Goal: Task Accomplishment & Management: Complete application form

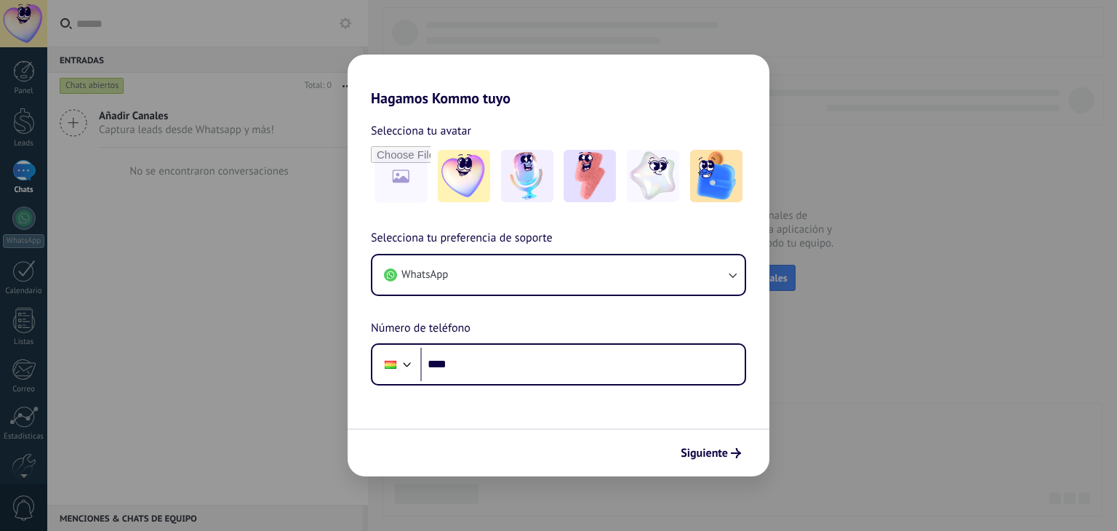
click at [792, 292] on div "Hagamos Kommo tuyo Selecciona tu avatar Selecciona tu preferencia de soporte Wh…" at bounding box center [558, 265] width 1117 height 531
click at [788, 222] on div "Hagamos Kommo tuyo Selecciona tu avatar Selecciona tu preferencia de soporte Wh…" at bounding box center [558, 265] width 1117 height 531
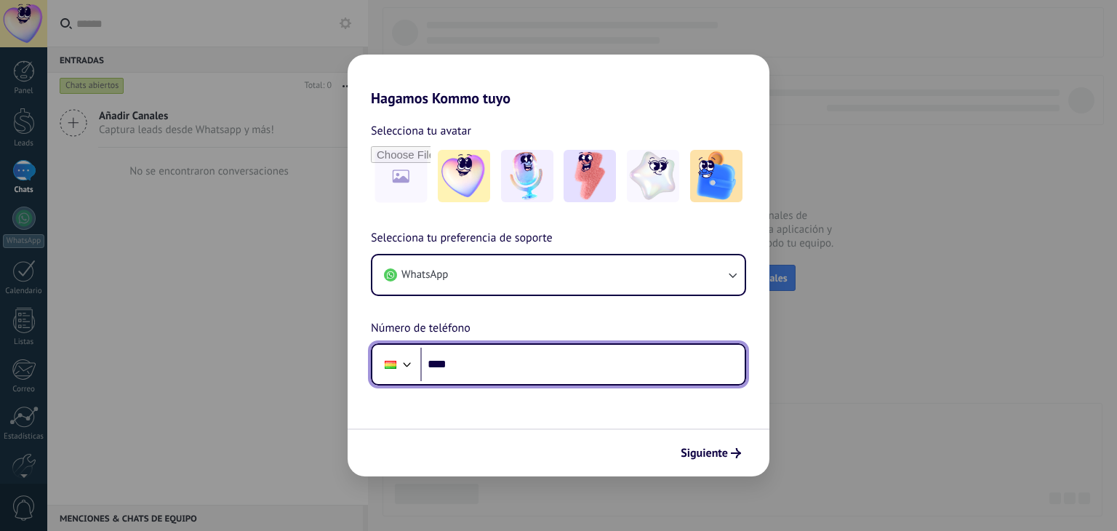
click at [531, 356] on input "****" at bounding box center [582, 364] width 324 height 33
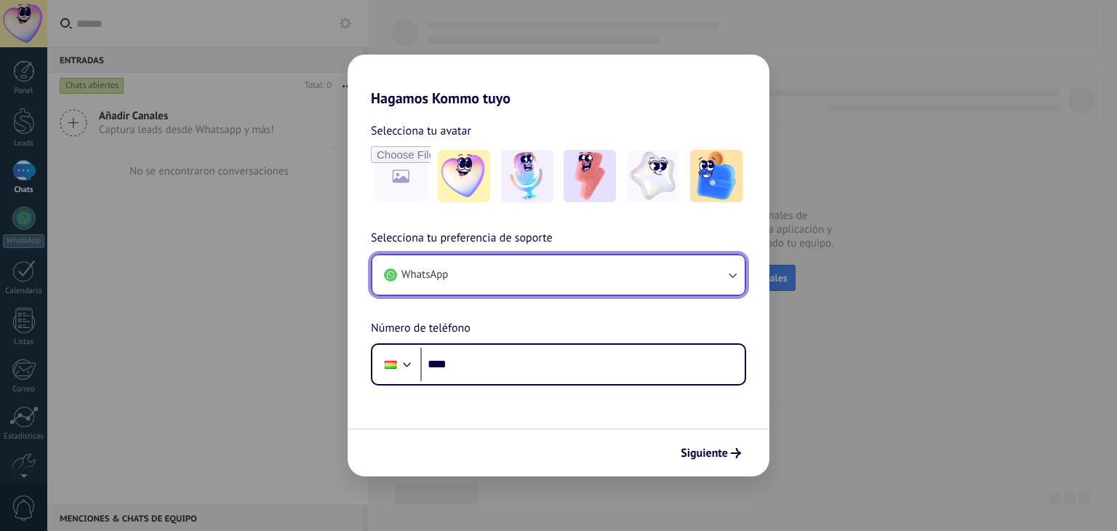
click at [677, 262] on button "WhatsApp" at bounding box center [558, 274] width 372 height 39
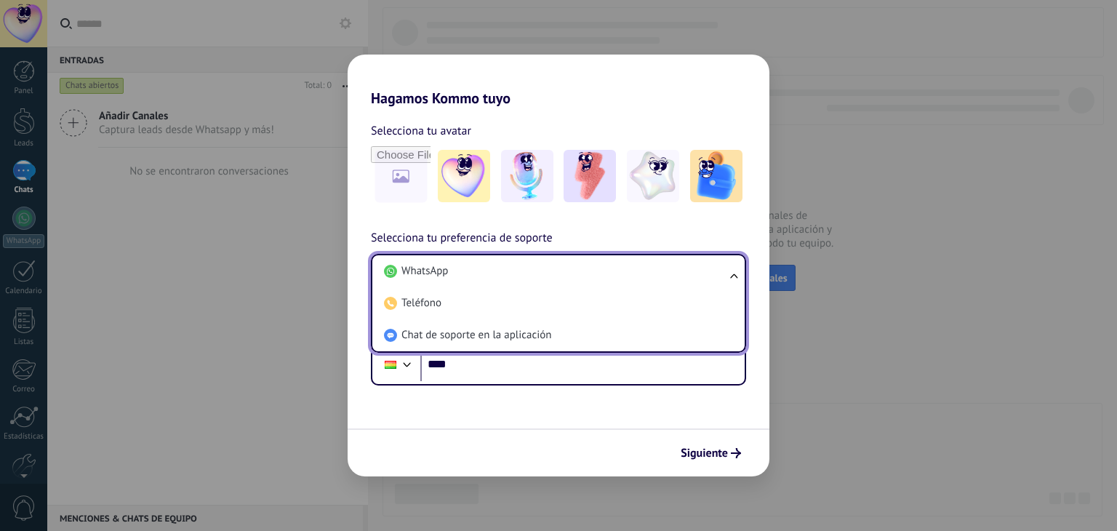
click at [41, 244] on div "Hagamos Kommo tuyo Selecciona tu avatar Selecciona tu preferencia de soporte Wh…" at bounding box center [558, 265] width 1117 height 531
click at [42, 241] on div "Hagamos Kommo tuyo Selecciona tu avatar Selecciona tu preferencia de soporte Wh…" at bounding box center [558, 265] width 1117 height 531
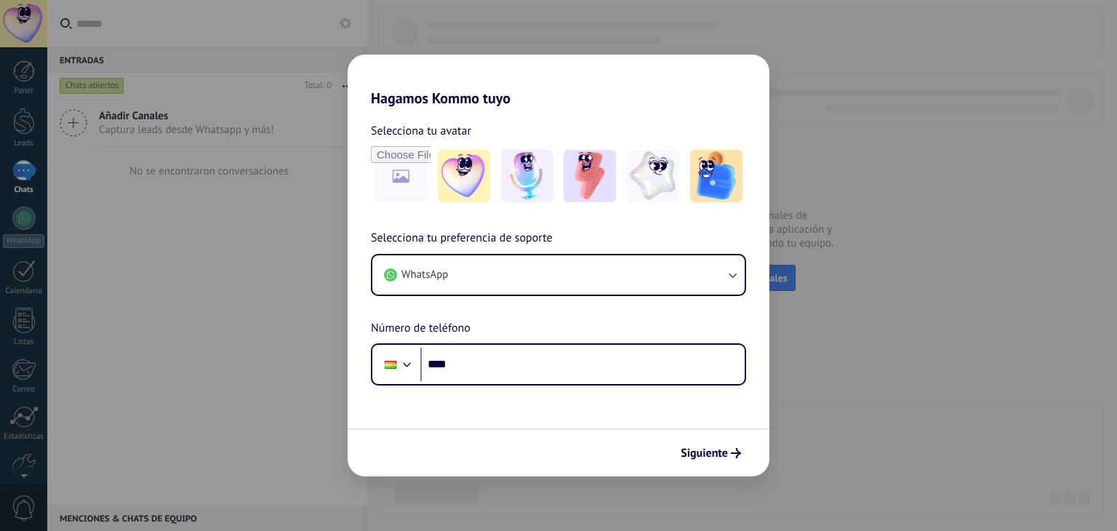
click at [0, 53] on div "Hagamos Kommo tuyo Selecciona tu avatar Selecciona tu preferencia de soporte Wh…" at bounding box center [558, 265] width 1117 height 531
click at [4, 66] on div "Hagamos Kommo tuyo Selecciona tu avatar Selecciona tu preferencia de soporte Wh…" at bounding box center [558, 265] width 1117 height 531
click at [23, 31] on div "Hagamos Kommo tuyo Selecciona tu avatar Selecciona tu preferencia de soporte Wh…" at bounding box center [558, 265] width 1117 height 531
drag, startPoint x: 23, startPoint y: 31, endPoint x: 128, endPoint y: 33, distance: 105.4
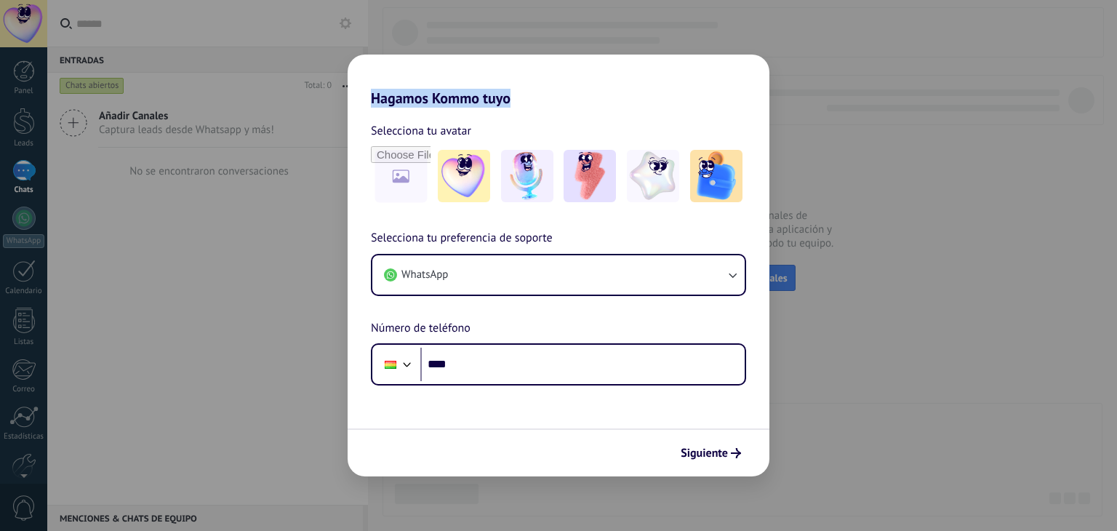
click at [38, 33] on div "Hagamos Kommo tuyo Selecciona tu avatar Selecciona tu preferencia de soporte Wh…" at bounding box center [558, 265] width 1117 height 531
click at [451, 190] on img at bounding box center [464, 176] width 52 height 52
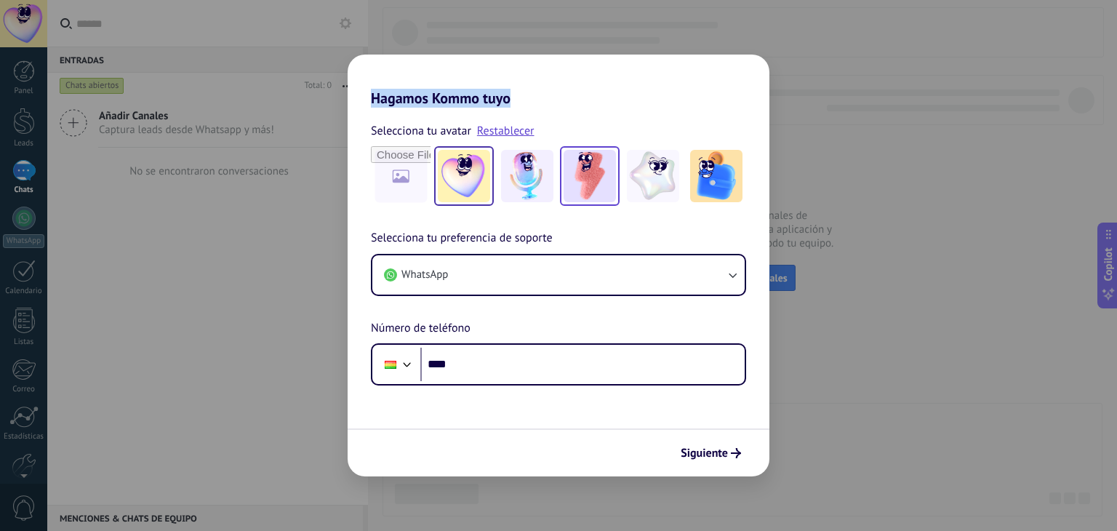
click at [605, 166] on img at bounding box center [589, 176] width 52 height 52
click at [710, 449] on span "Siguiente" at bounding box center [703, 453] width 47 height 10
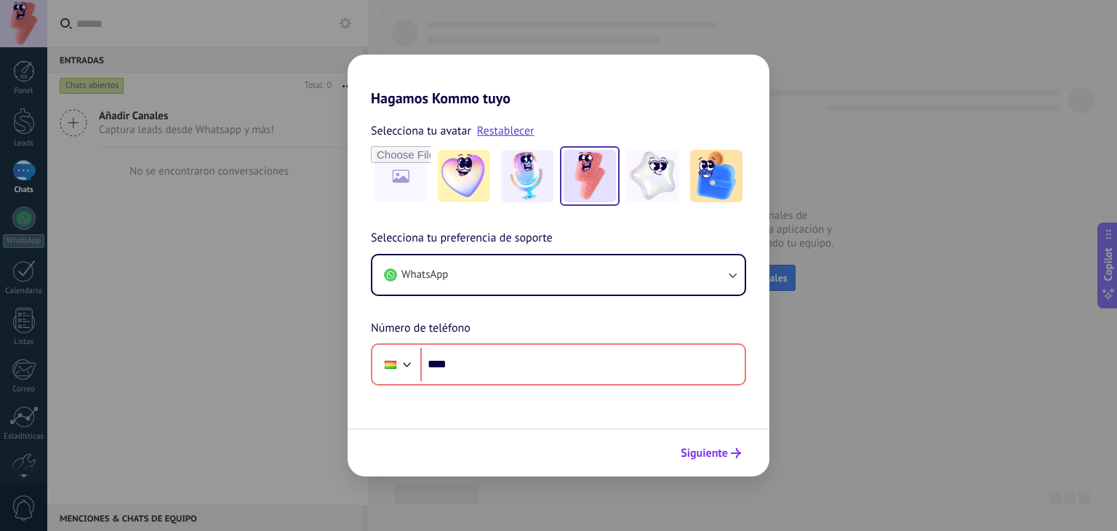
click at [717, 448] on span "Siguiente" at bounding box center [703, 453] width 47 height 10
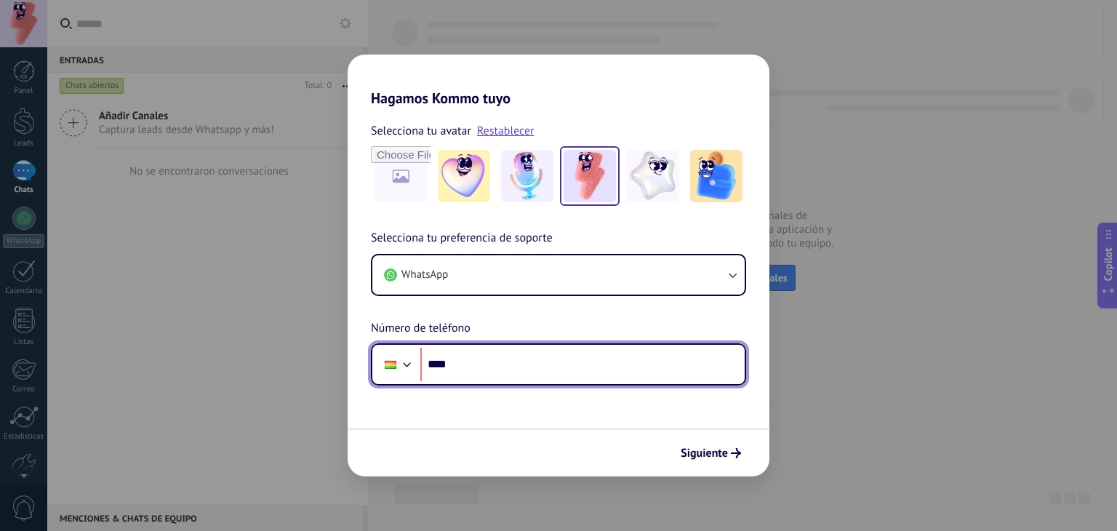
click at [562, 359] on input "****" at bounding box center [582, 364] width 324 height 33
type input "**********"
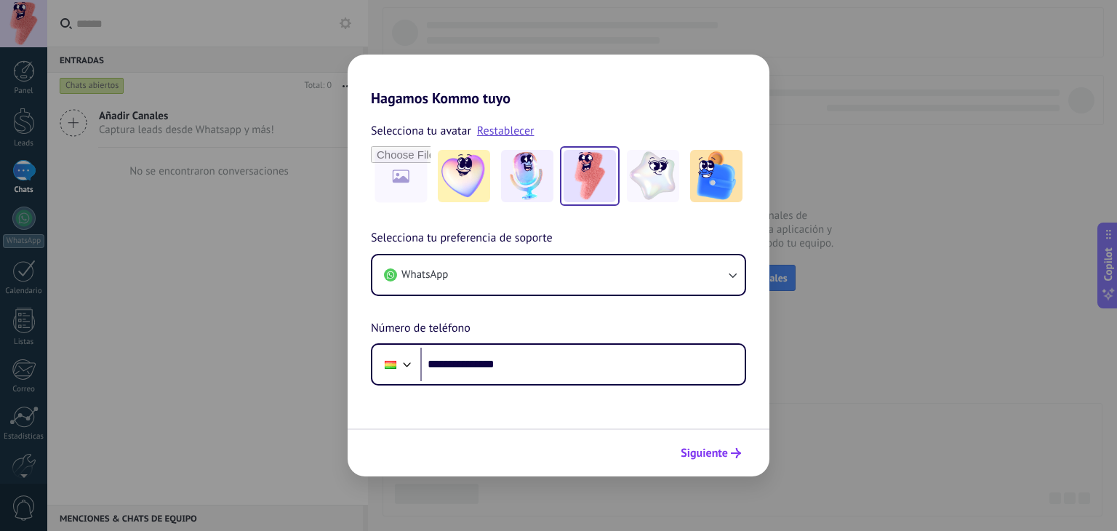
click at [715, 451] on span "Siguiente" at bounding box center [703, 453] width 47 height 10
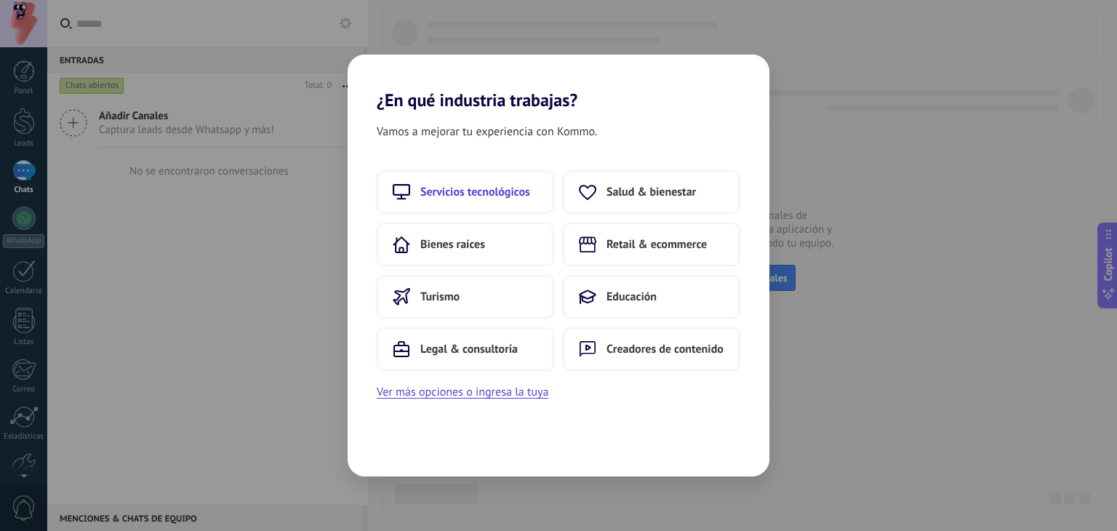
click at [474, 180] on button "Servicios tecnológicos" at bounding box center [465, 192] width 177 height 44
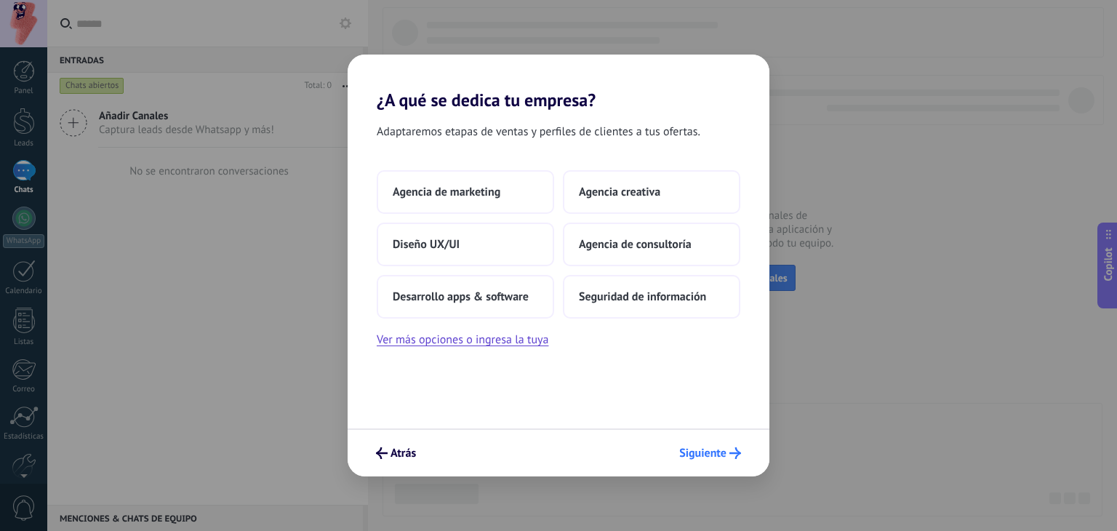
click at [726, 457] on span "Siguiente" at bounding box center [702, 453] width 47 height 10
click at [709, 449] on span "Siguiente" at bounding box center [702, 453] width 47 height 10
click at [497, 200] on button "Agencia de marketing" at bounding box center [465, 192] width 177 height 44
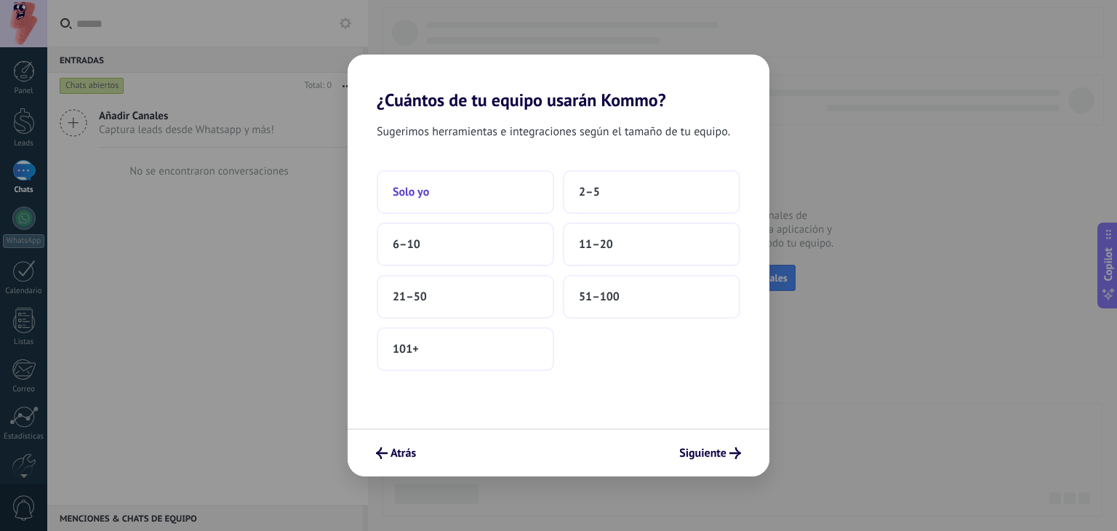
click at [488, 200] on button "Solo yo" at bounding box center [465, 192] width 177 height 44
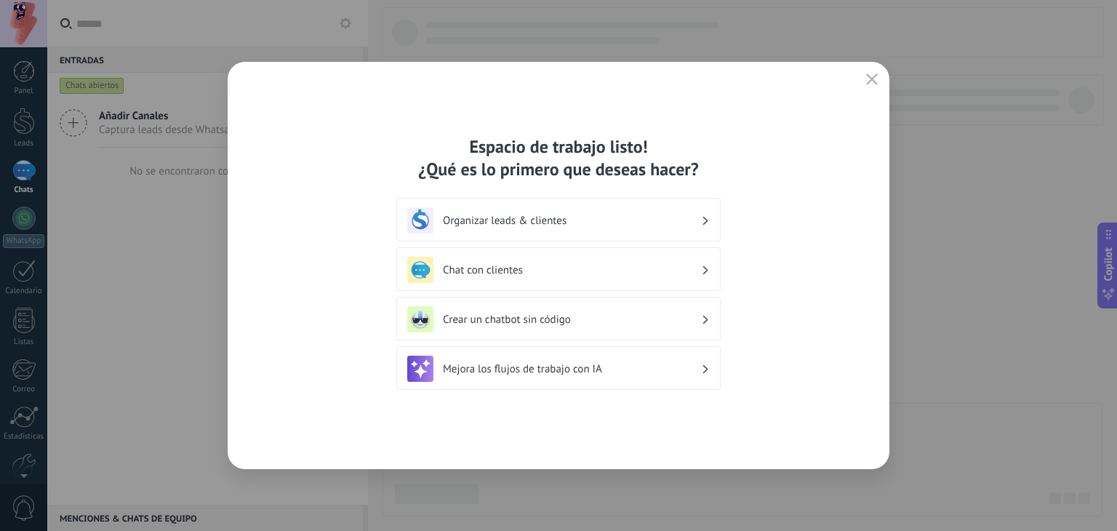
click at [529, 228] on div "Organizar leads & clientes" at bounding box center [558, 220] width 302 height 26
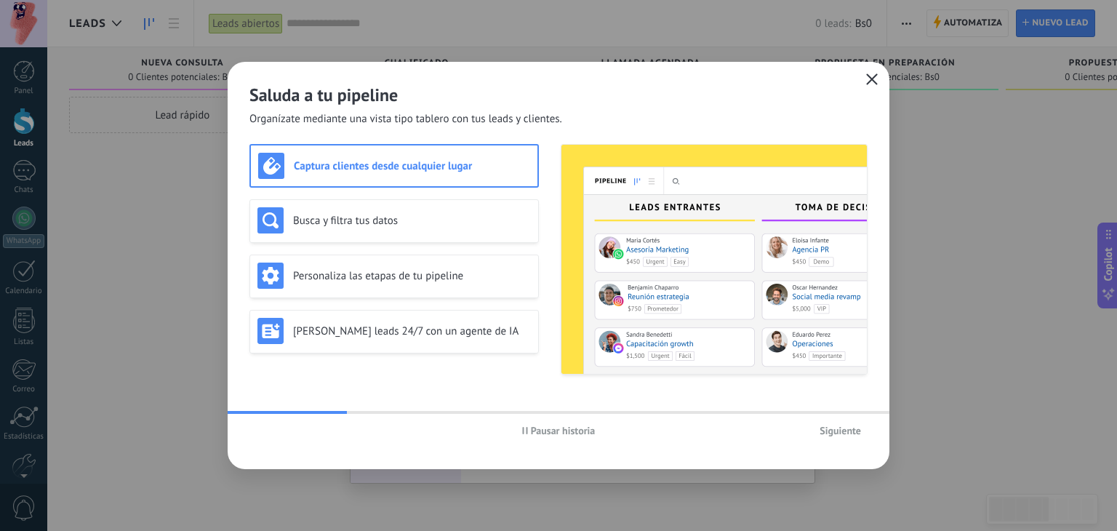
click at [876, 83] on icon "button" at bounding box center [872, 79] width 12 height 12
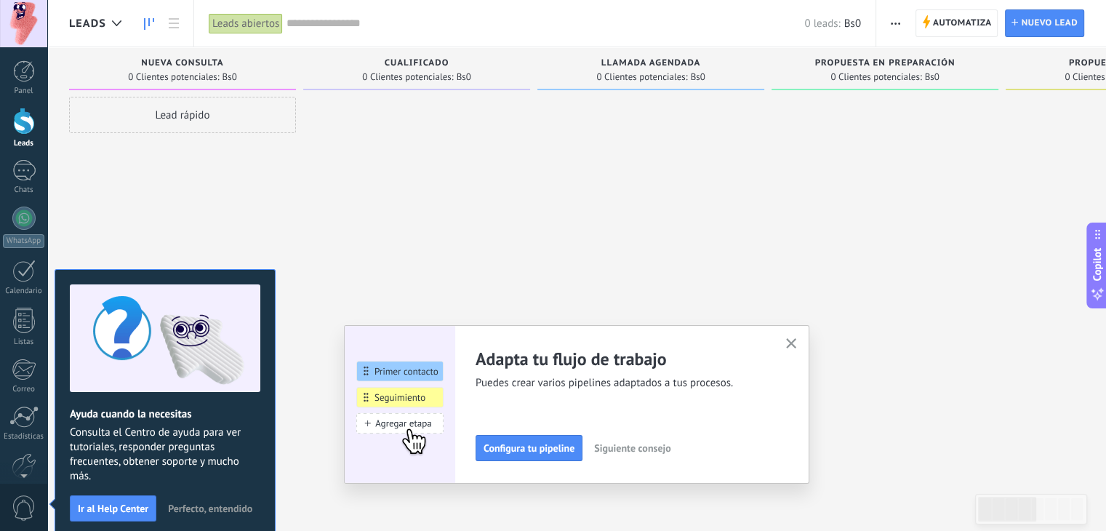
click at [30, 18] on div at bounding box center [23, 23] width 47 height 47
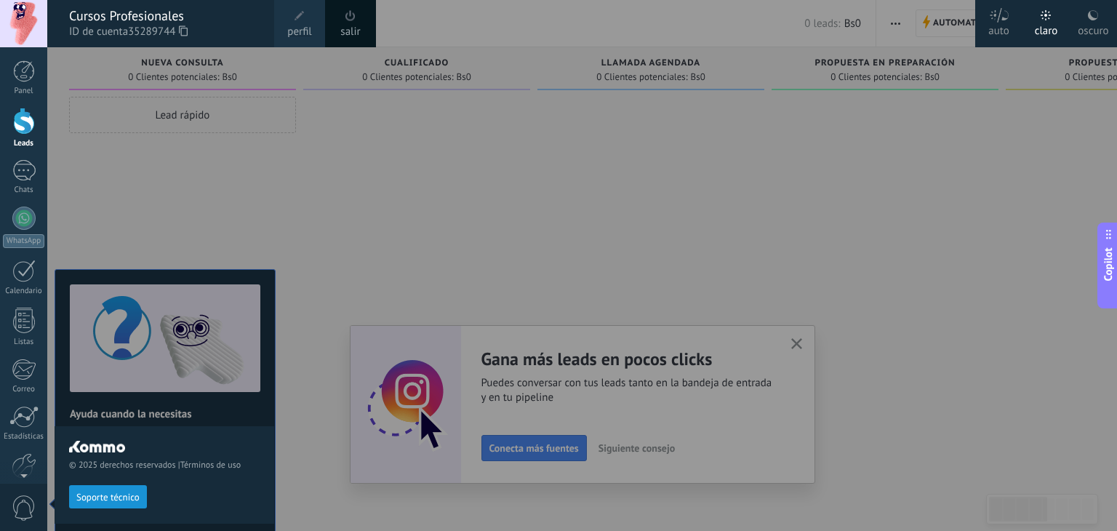
click at [183, 28] on icon at bounding box center [183, 30] width 9 height 11
